Goal: Task Accomplishment & Management: Manage account settings

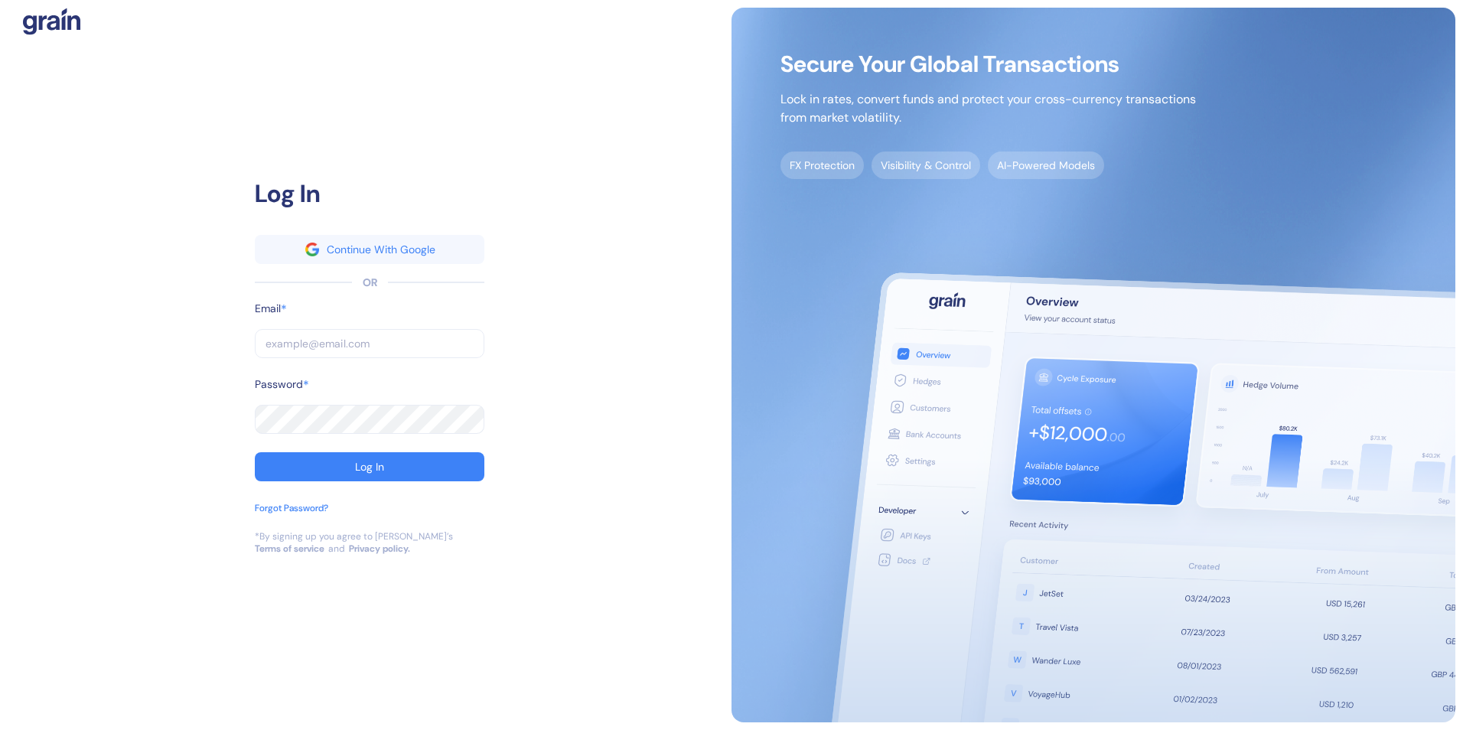
type input "[EMAIL_ADDRESS][PERSON_NAME][PERSON_NAME][DOMAIN_NAME]"
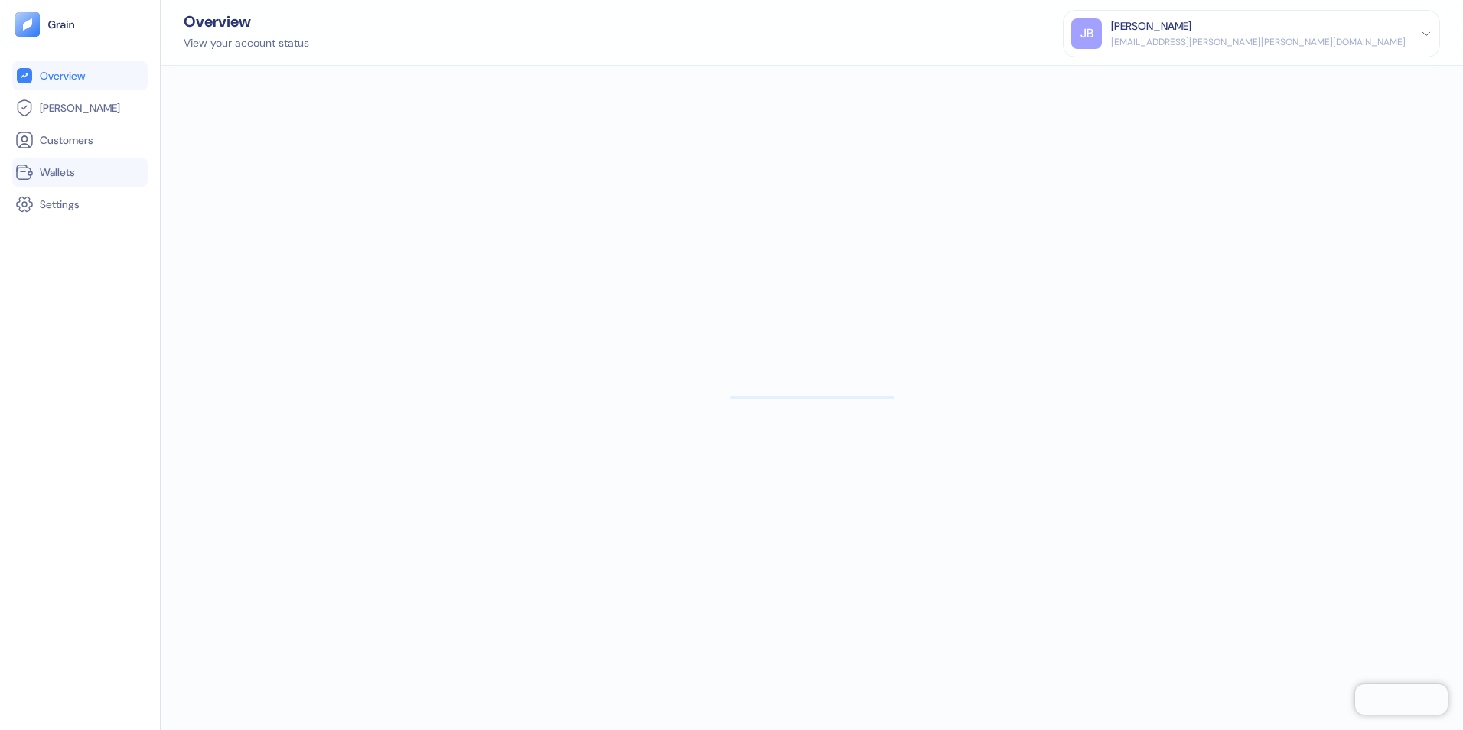
click at [60, 174] on span "Wallets" at bounding box center [57, 172] width 35 height 15
